Goal: Use online tool/utility: Utilize a website feature to perform a specific function

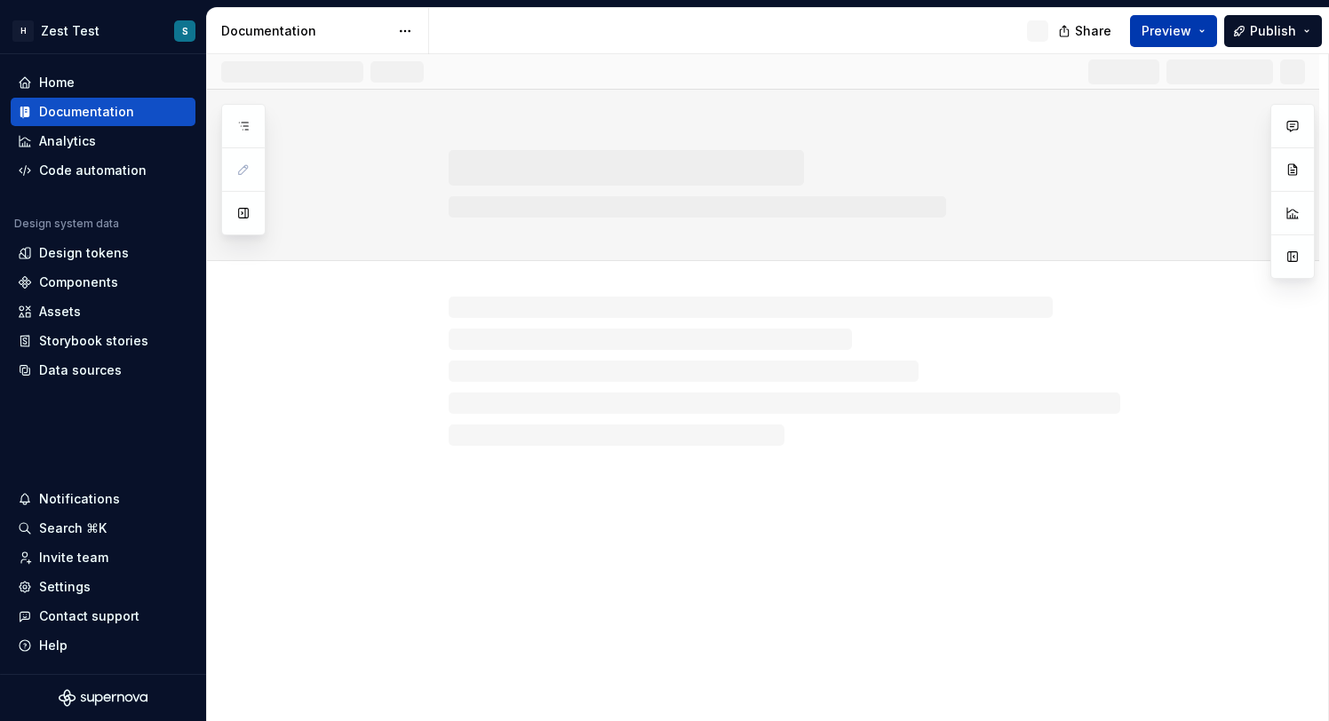
click at [1170, 37] on span "Preview" at bounding box center [1166, 31] width 50 height 18
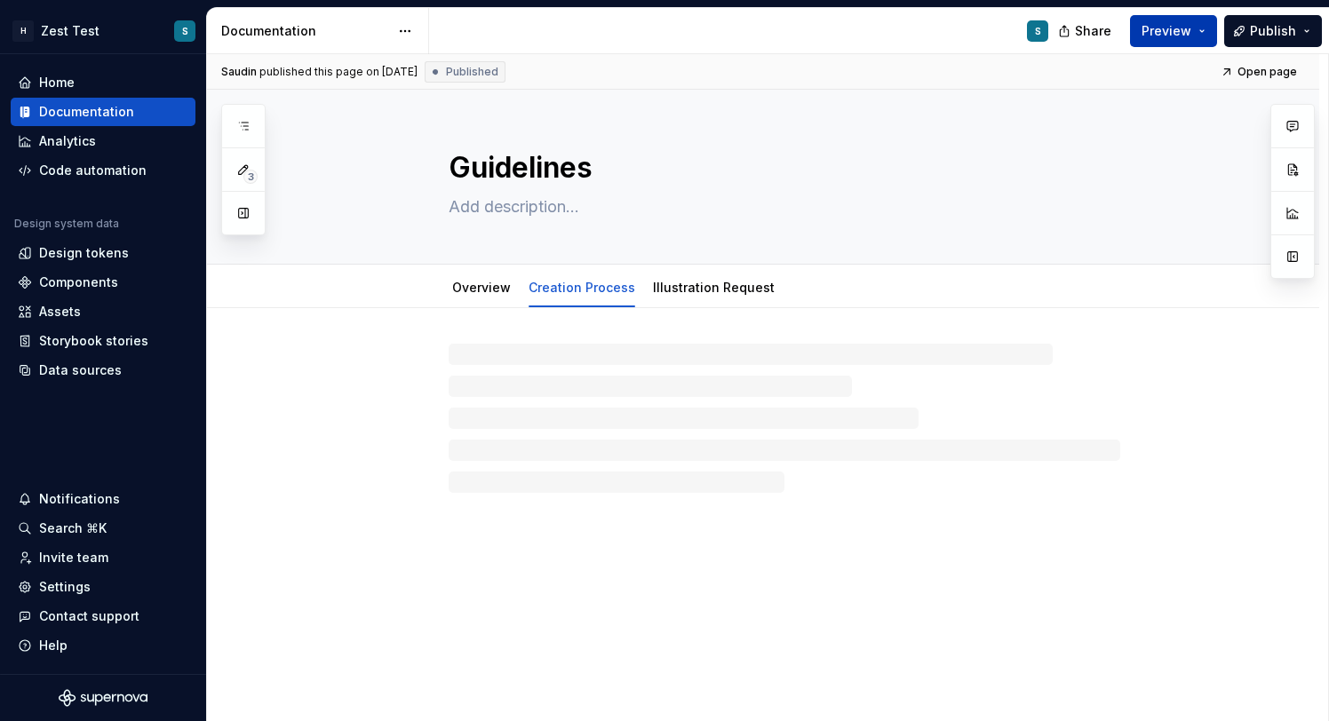
click at [1178, 27] on span "Preview" at bounding box center [1166, 31] width 50 height 18
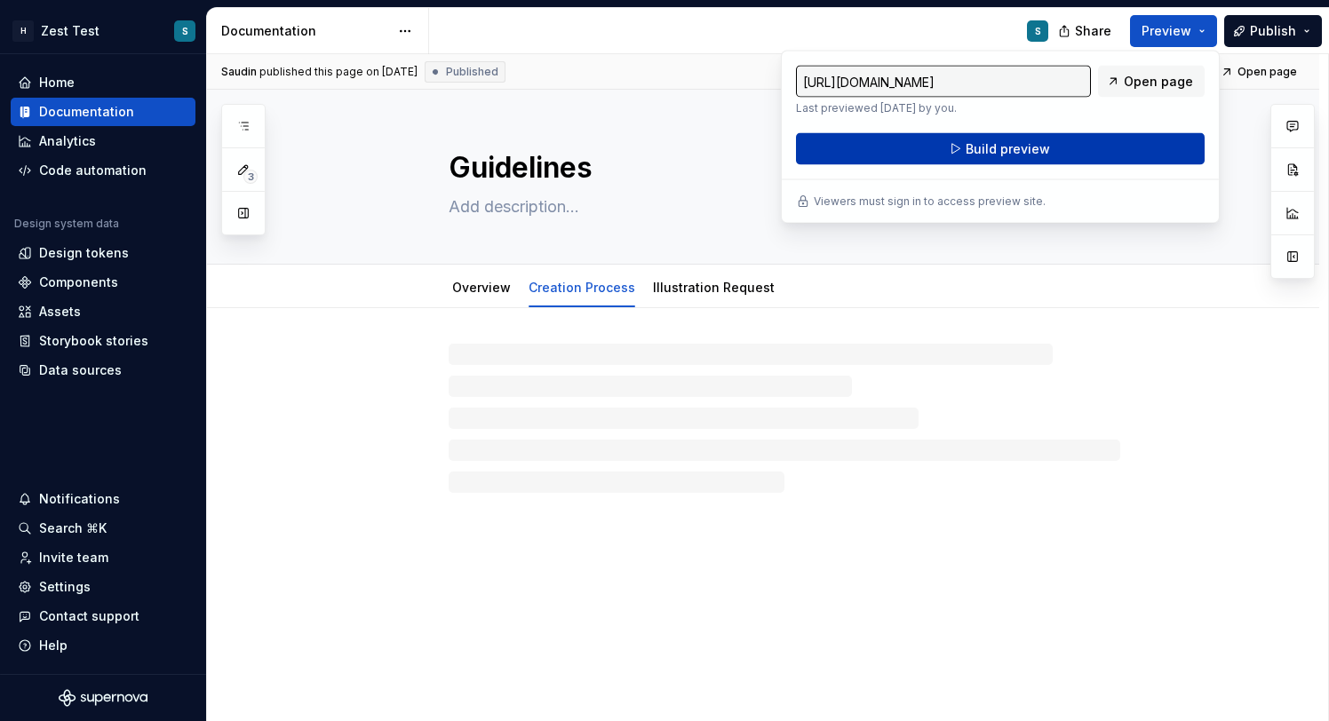
click at [1029, 143] on span "Build preview" at bounding box center [1007, 149] width 84 height 18
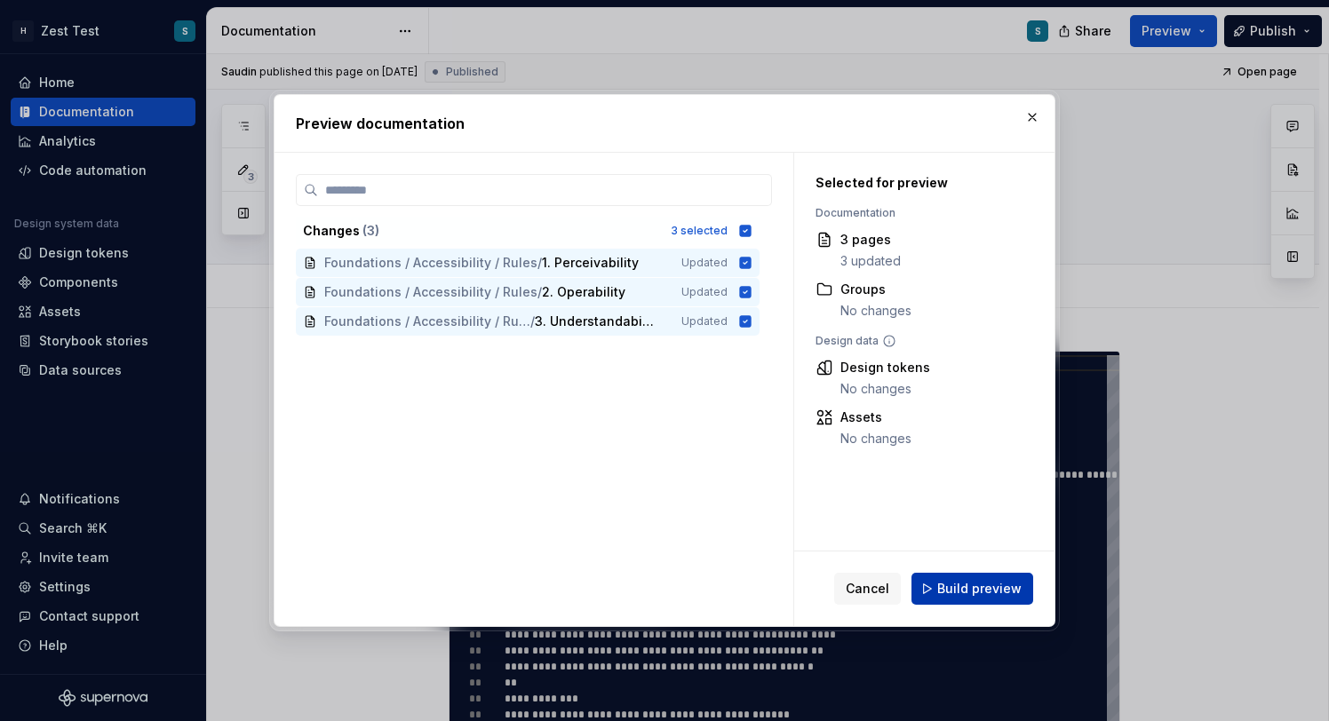
click at [986, 584] on span "Build preview" at bounding box center [979, 589] width 84 height 18
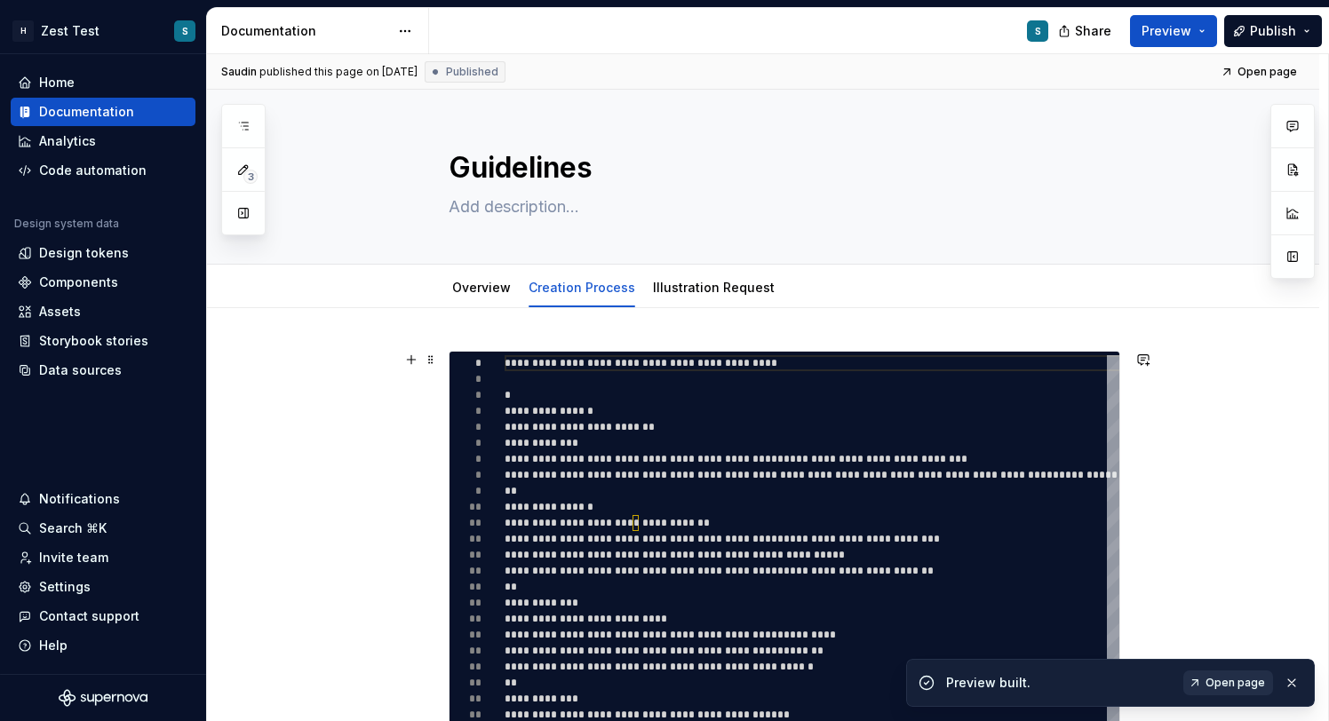
click at [1232, 687] on span "Open page" at bounding box center [1235, 683] width 60 height 14
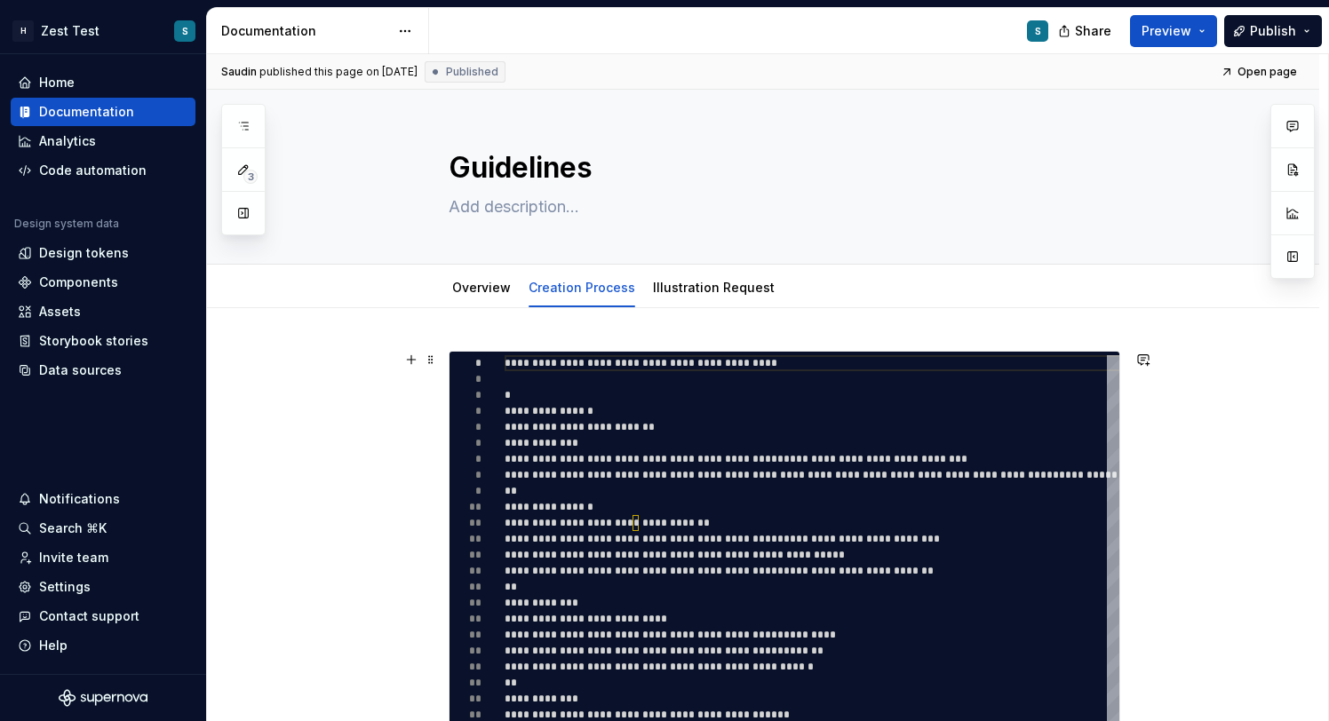
type textarea "*"
